Goal: Task Accomplishment & Management: Manage account settings

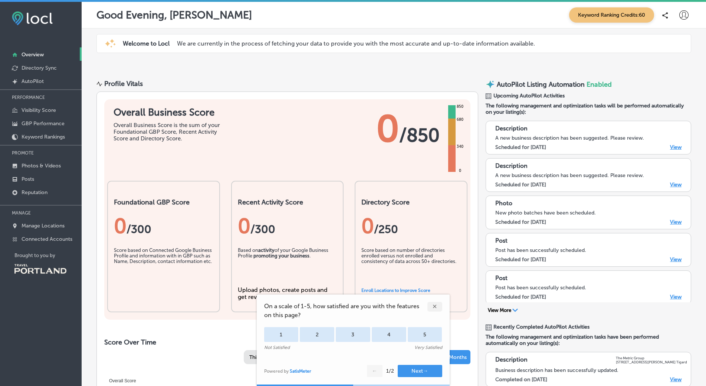
click at [434, 307] on div "✕" at bounding box center [434, 307] width 15 height 10
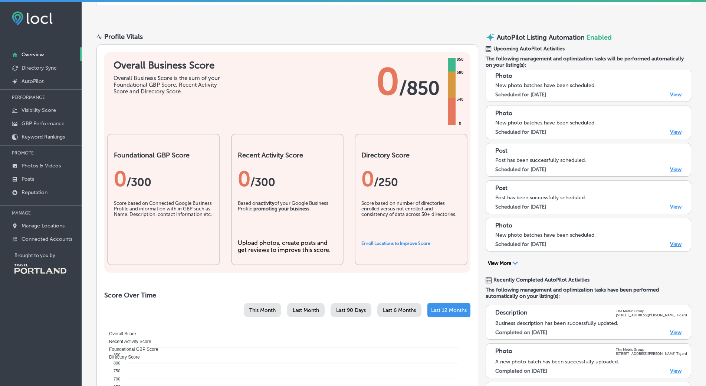
scroll to position [74, 0]
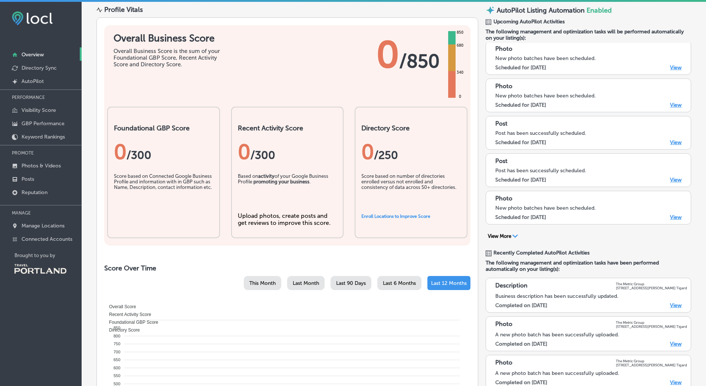
click at [670, 308] on link "View" at bounding box center [675, 306] width 11 height 6
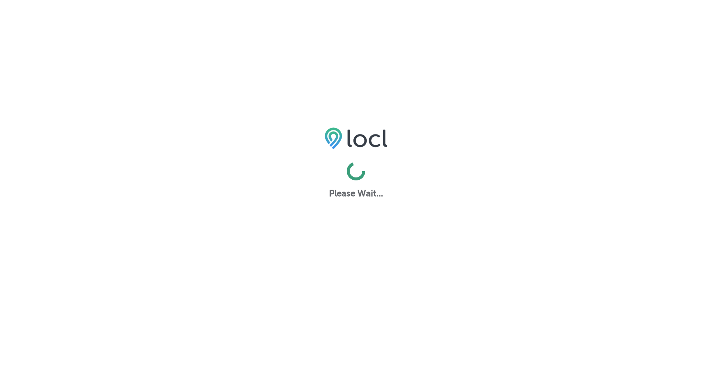
select select "US"
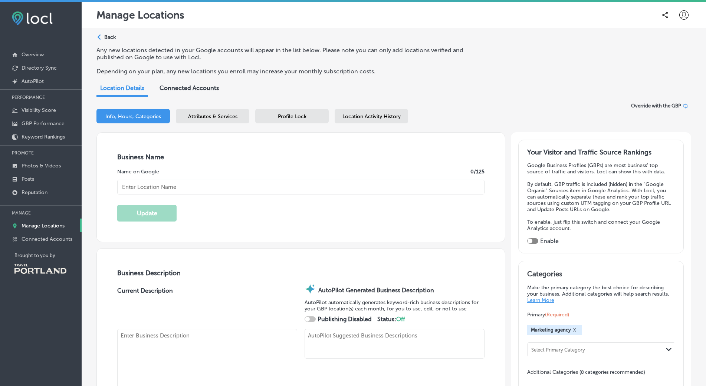
type input "The Metric Group"
type textarea "The Metric Group redefines marketing by combining strategic vision with expert …"
type input "[STREET_ADDRESS][PERSON_NAME]"
type input "Floor 4"
type input "Tigard"
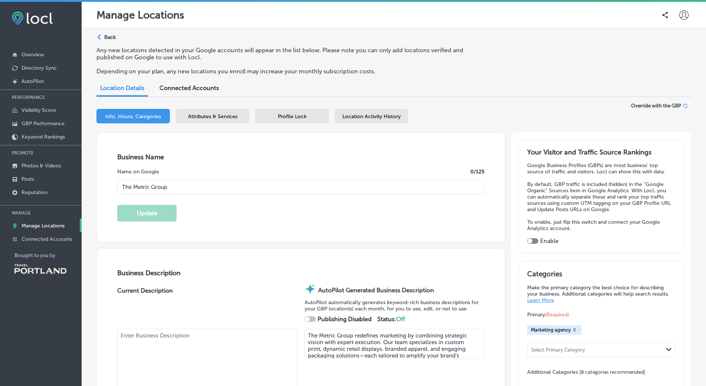
type input "97223-5500"
type input "US"
type input "[URL][DOMAIN_NAME]"
checkbox input "true"
type input "30"
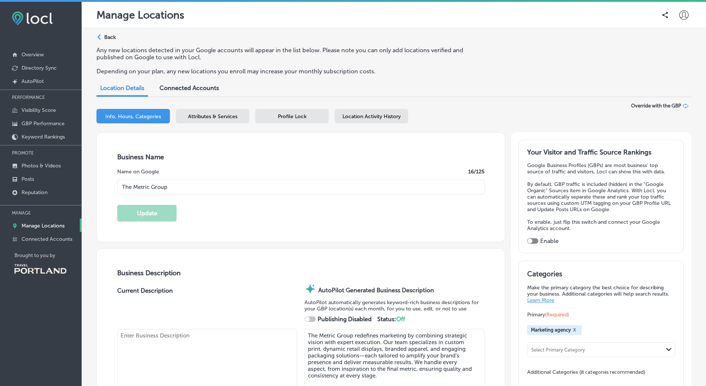
type textarea "The Metric Group delivers standout marketing solutions by blending strategy, cr…"
type input "[PHONE_NUMBER]"
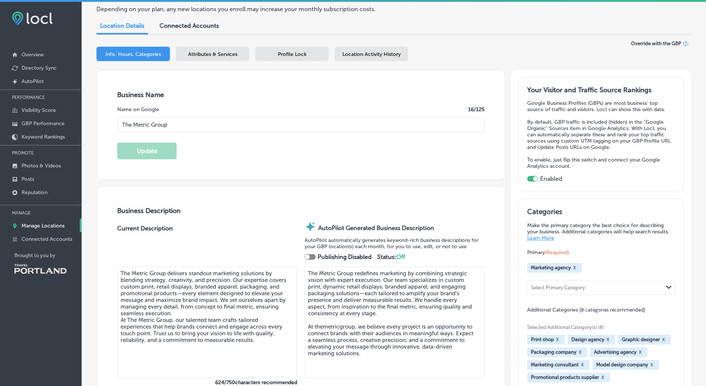
scroll to position [74, 0]
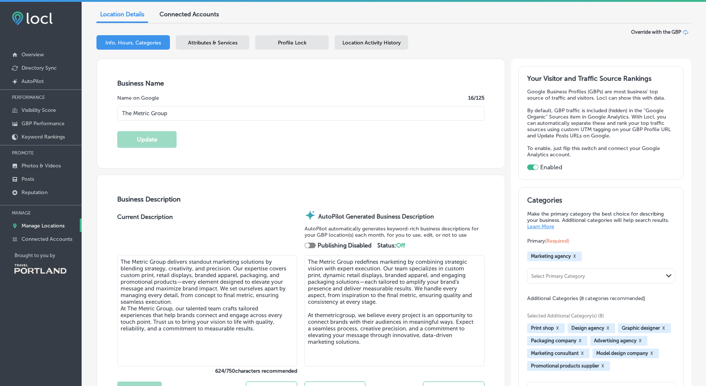
drag, startPoint x: 218, startPoint y: 289, endPoint x: 111, endPoint y: 258, distance: 111.7
click at [111, 258] on div "Business Description Current Description The Metric Group delivers standout mar…" at bounding box center [301, 301] width 408 height 253
